Goal: Entertainment & Leisure: Consume media (video, audio)

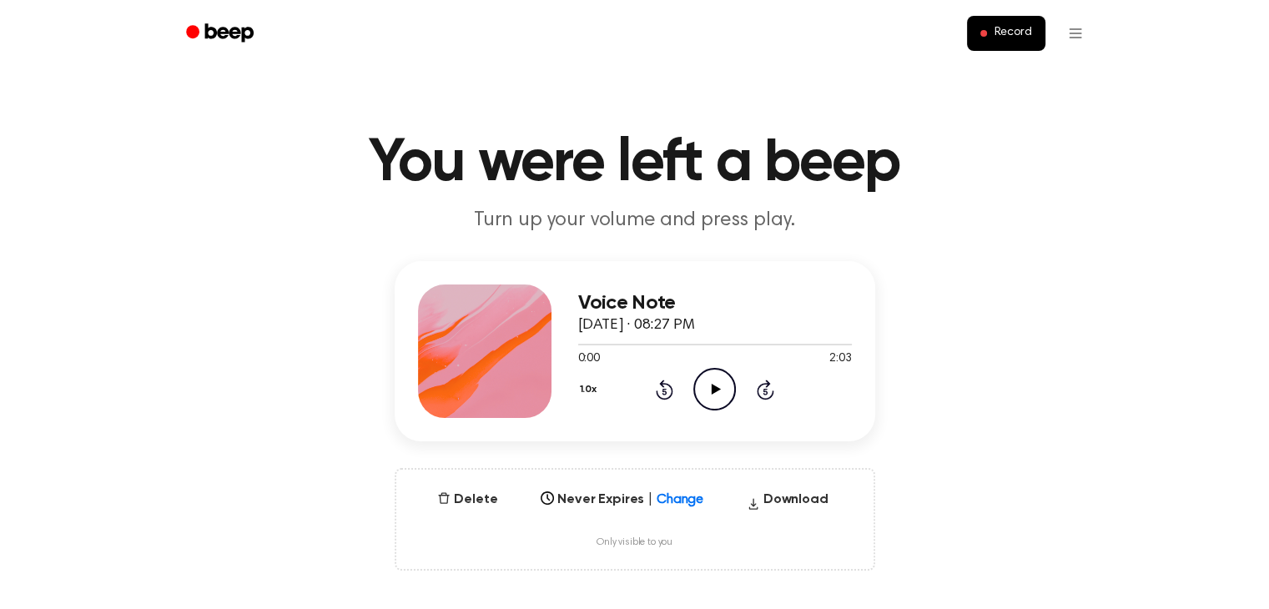
click at [698, 390] on icon "Play Audio" at bounding box center [714, 389] width 43 height 43
drag, startPoint x: 611, startPoint y: 343, endPoint x: 592, endPoint y: 349, distance: 19.3
click at [570, 344] on div "Voice Note [DATE] · 08:27 PM 0:15 2:03 Your browser does not support the [objec…" at bounding box center [635, 351] width 481 height 180
click at [602, 350] on span at bounding box center [605, 344] width 13 height 13
drag, startPoint x: 596, startPoint y: 348, endPoint x: 577, endPoint y: 345, distance: 18.7
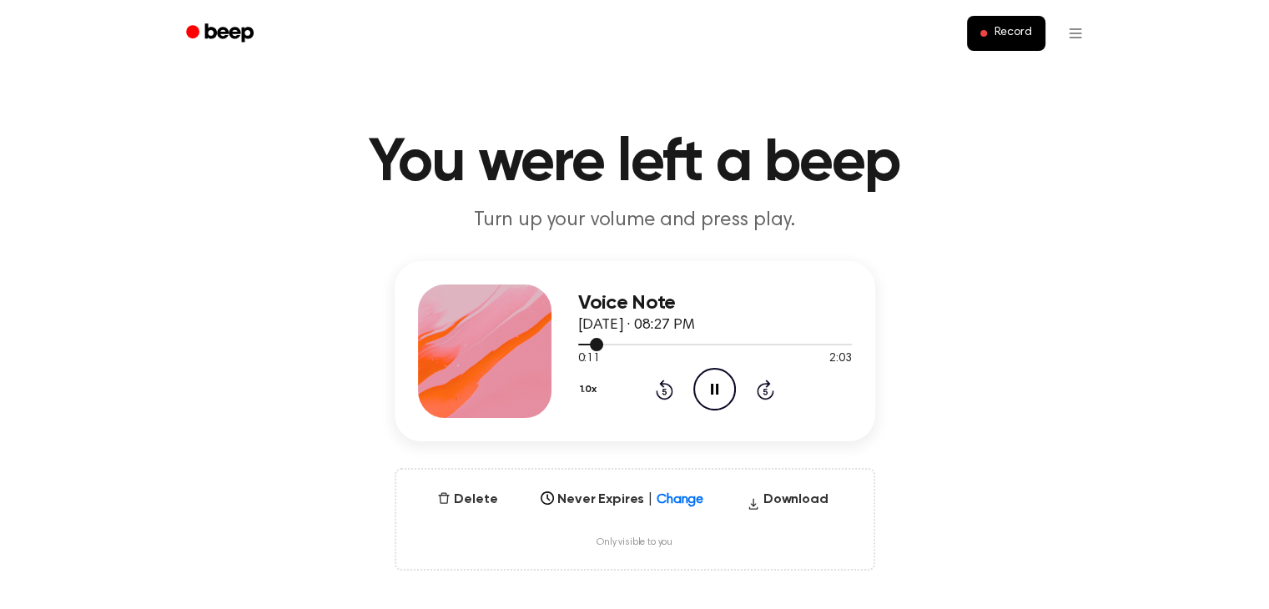
click at [578, 345] on div at bounding box center [715, 343] width 274 height 13
click at [590, 345] on div at bounding box center [715, 343] width 274 height 13
click at [676, 507] on span "Change" at bounding box center [680, 500] width 47 height 20
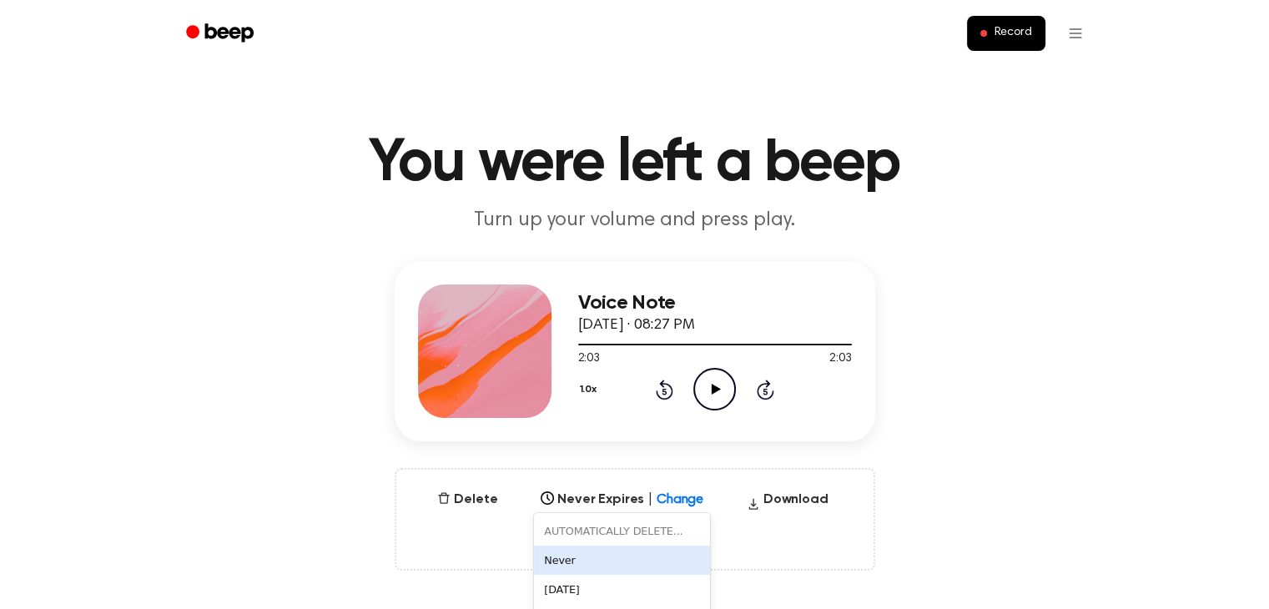
click at [677, 499] on div "6 results available. Use Up and Down to choose options, press Enter to select t…" at bounding box center [622, 494] width 176 height 23
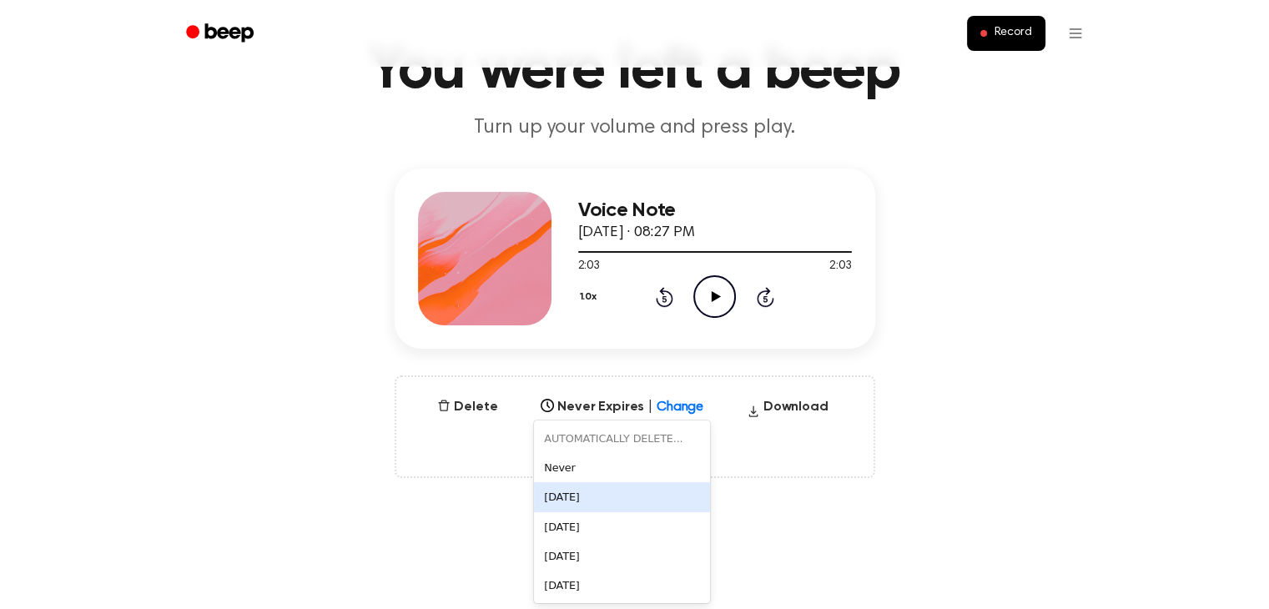
scroll to position [93, 0]
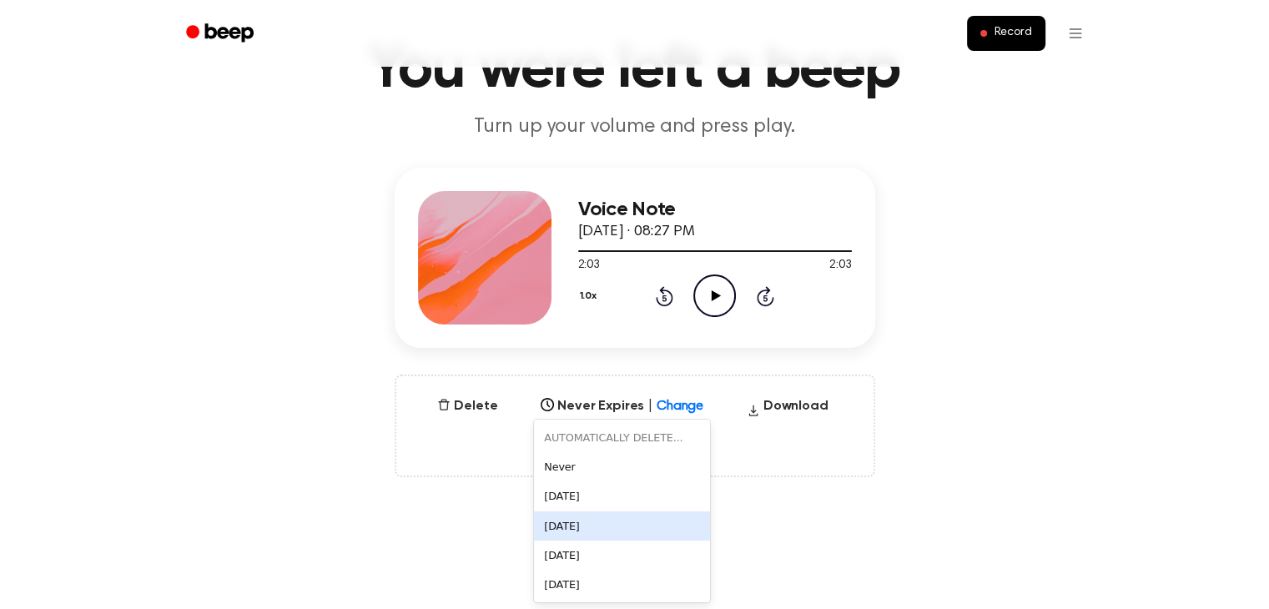
click at [624, 541] on div "[DATE]" at bounding box center [622, 555] width 176 height 29
